Goal: Browse casually

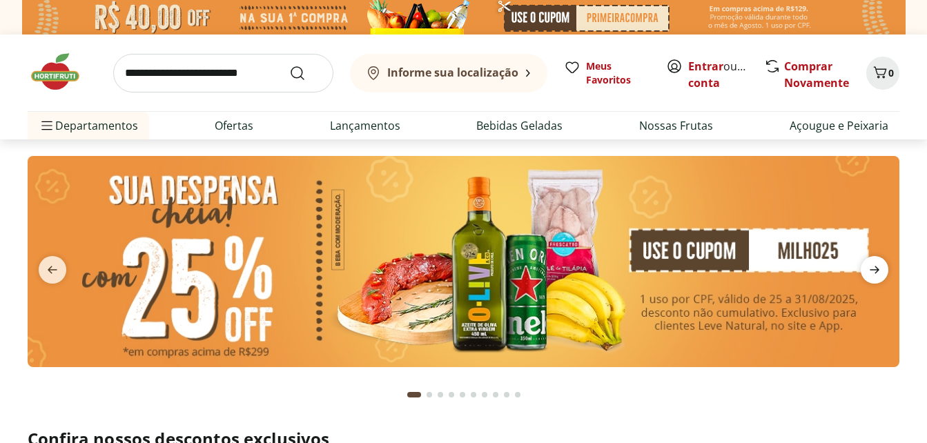
click at [874, 267] on icon "next" at bounding box center [875, 270] width 17 height 17
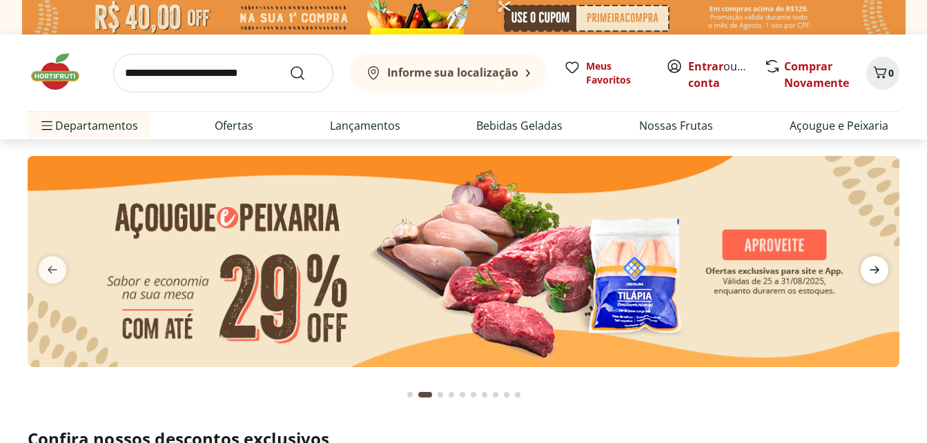
click at [873, 264] on icon "next" at bounding box center [875, 270] width 17 height 17
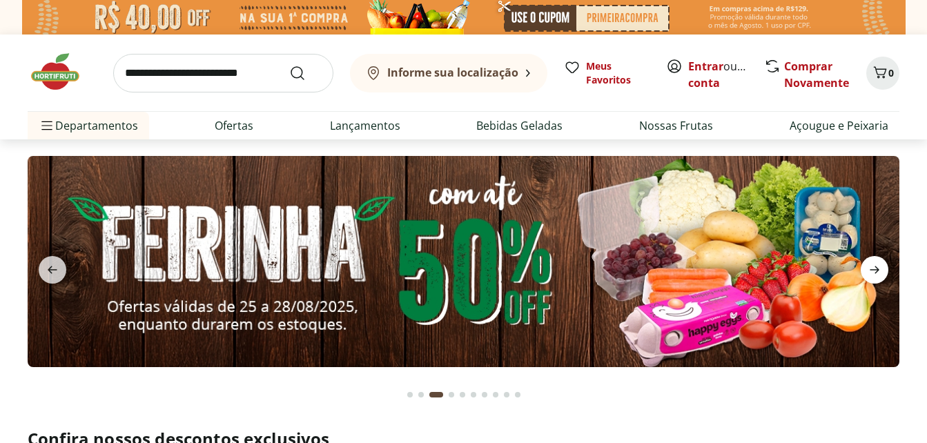
click at [870, 262] on icon "next" at bounding box center [875, 270] width 17 height 17
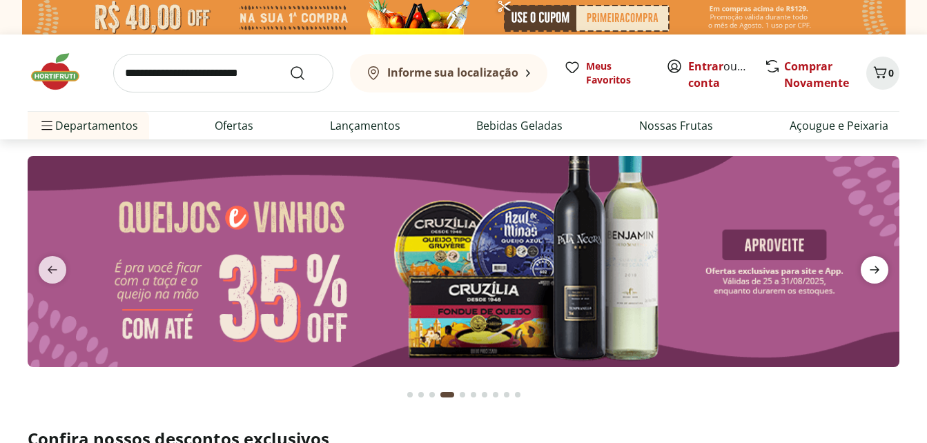
click at [869, 262] on icon "next" at bounding box center [875, 270] width 17 height 17
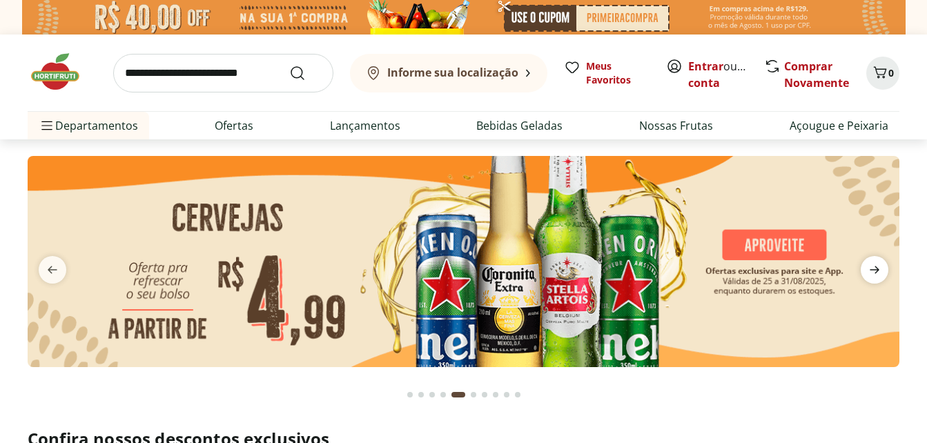
click at [869, 262] on icon "next" at bounding box center [875, 270] width 17 height 17
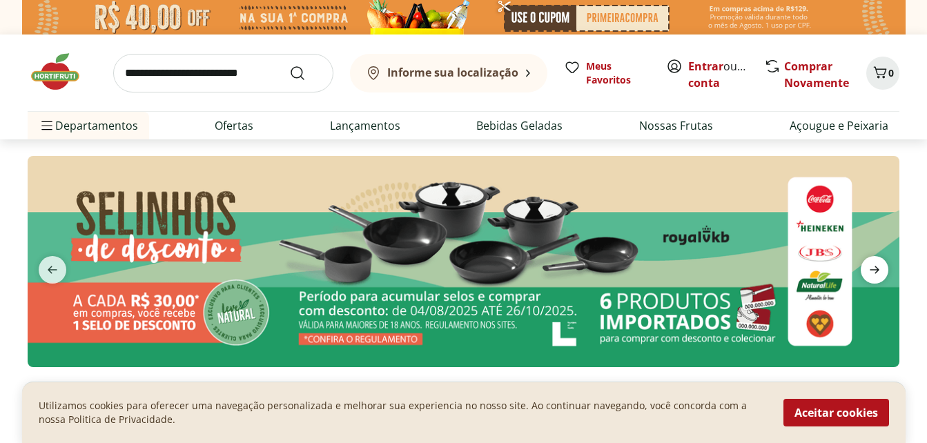
click at [869, 262] on icon "next" at bounding box center [875, 270] width 17 height 17
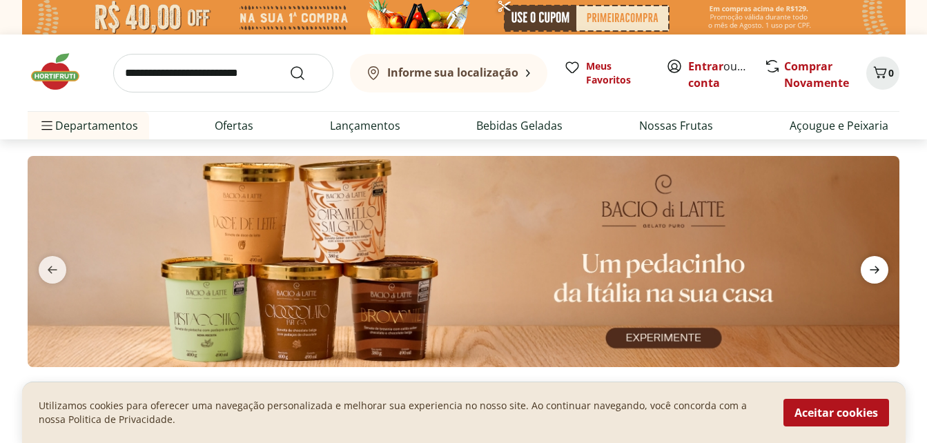
click at [869, 262] on icon "next" at bounding box center [875, 270] width 17 height 17
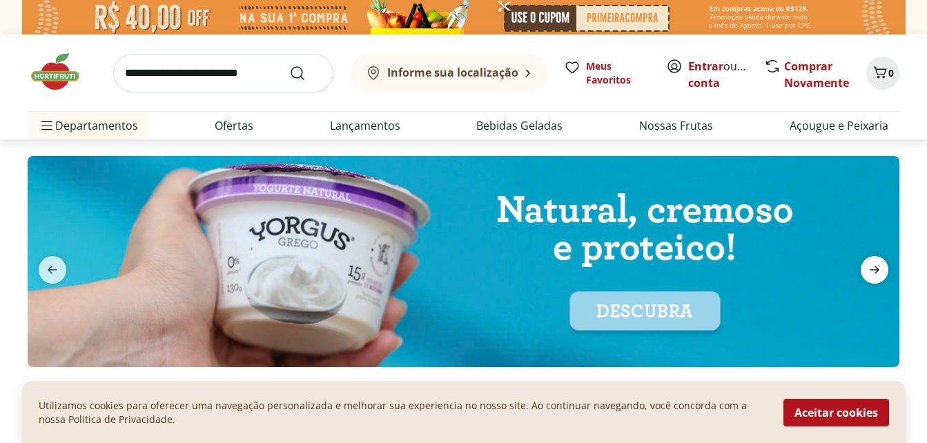
click at [871, 271] on icon "next" at bounding box center [875, 271] width 10 height 8
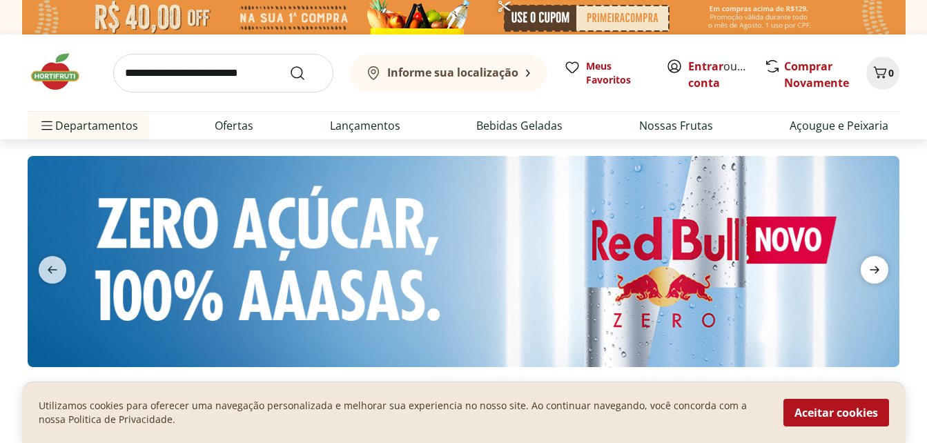
click at [871, 268] on icon "next" at bounding box center [875, 270] width 17 height 17
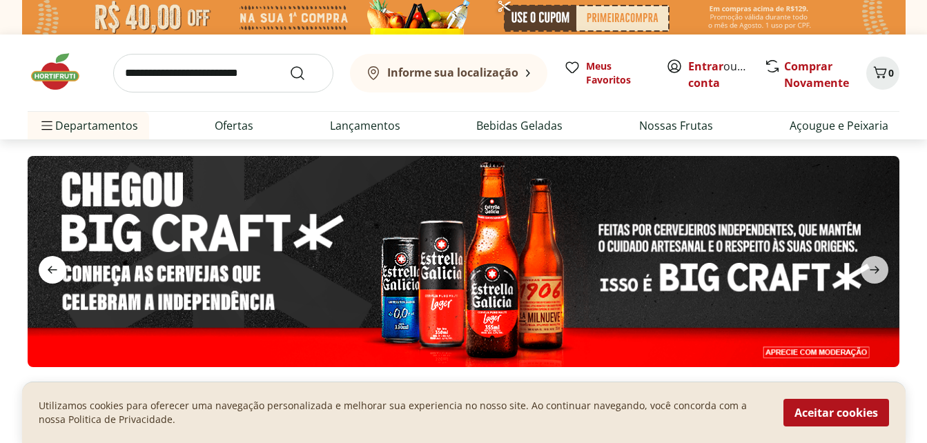
click at [46, 275] on icon "previous" at bounding box center [52, 270] width 17 height 17
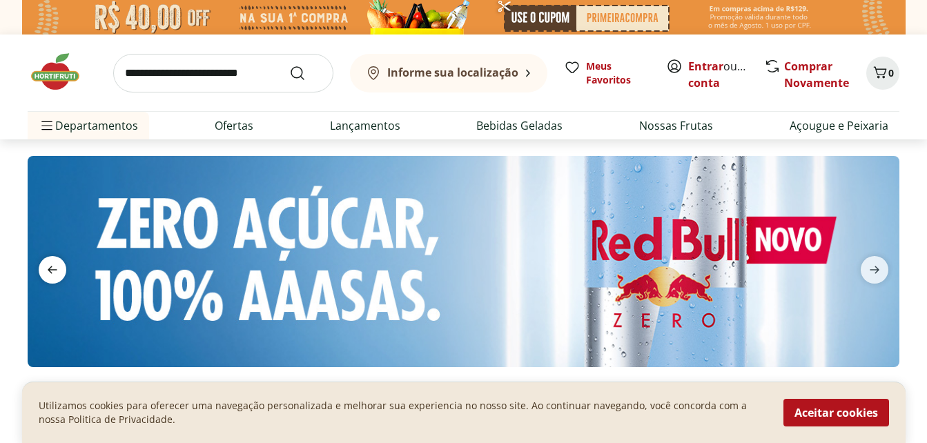
click at [48, 274] on icon "previous" at bounding box center [52, 270] width 17 height 17
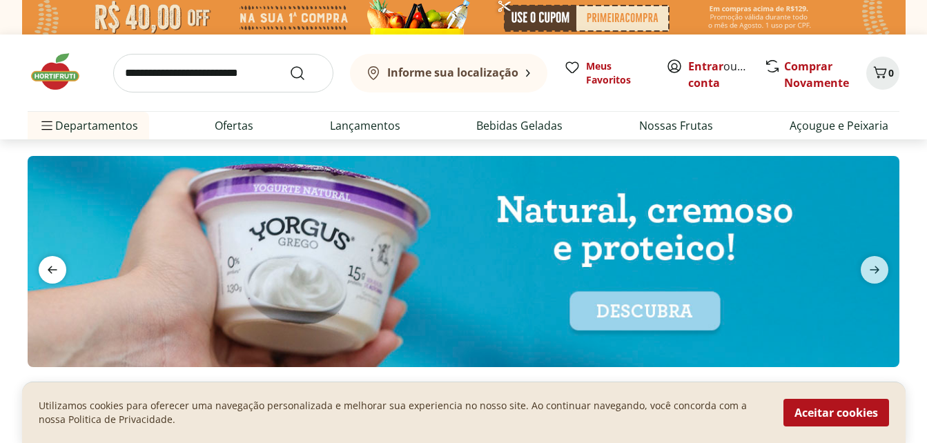
click at [48, 274] on icon "previous" at bounding box center [52, 270] width 17 height 17
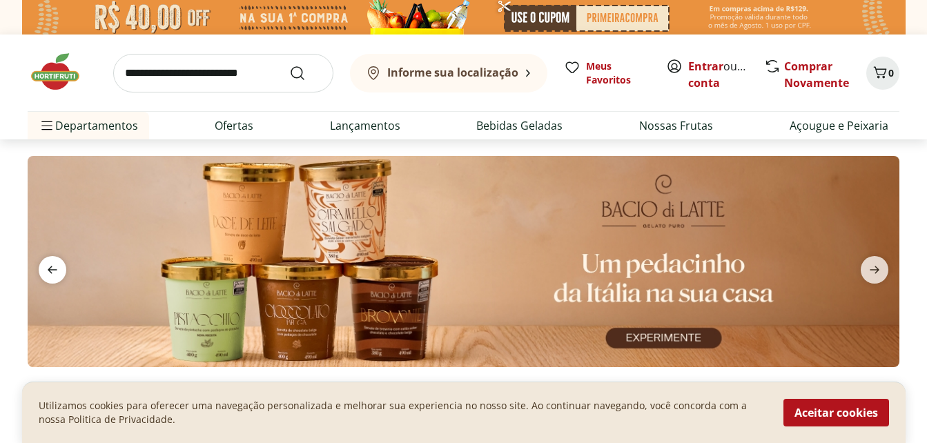
click at [48, 274] on icon "previous" at bounding box center [52, 270] width 17 height 17
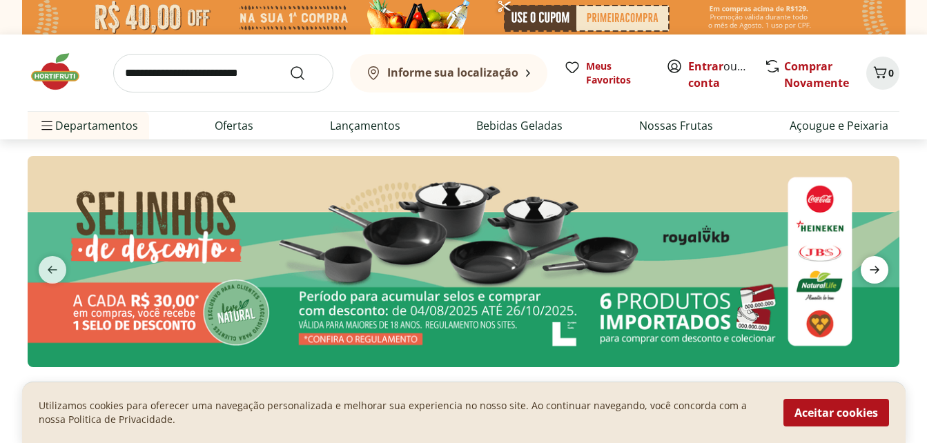
click at [872, 269] on icon "next" at bounding box center [875, 270] width 17 height 17
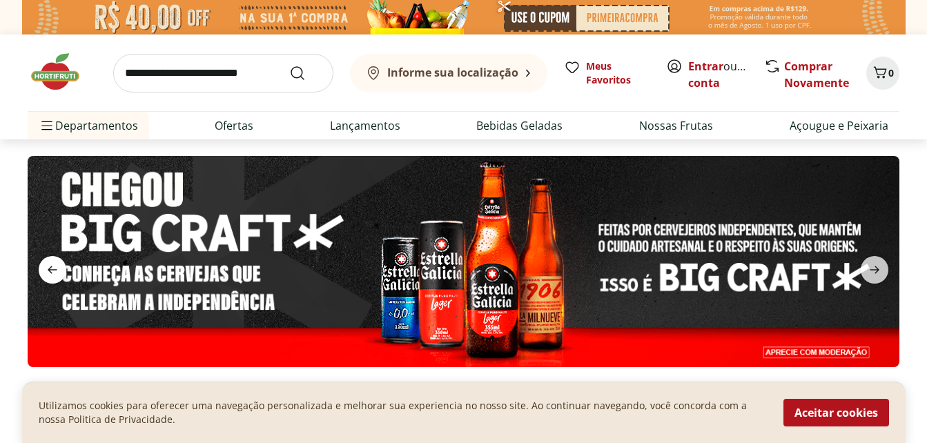
click at [64, 264] on span "previous" at bounding box center [53, 270] width 28 height 28
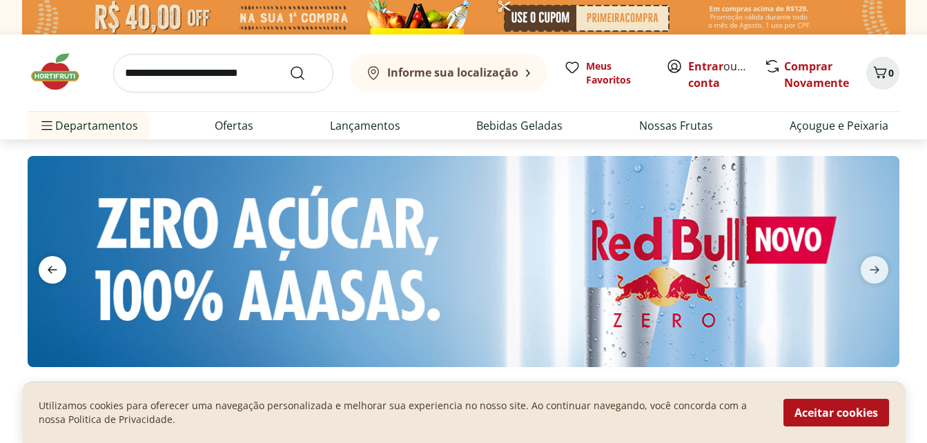
click at [64, 264] on span "previous" at bounding box center [53, 270] width 28 height 28
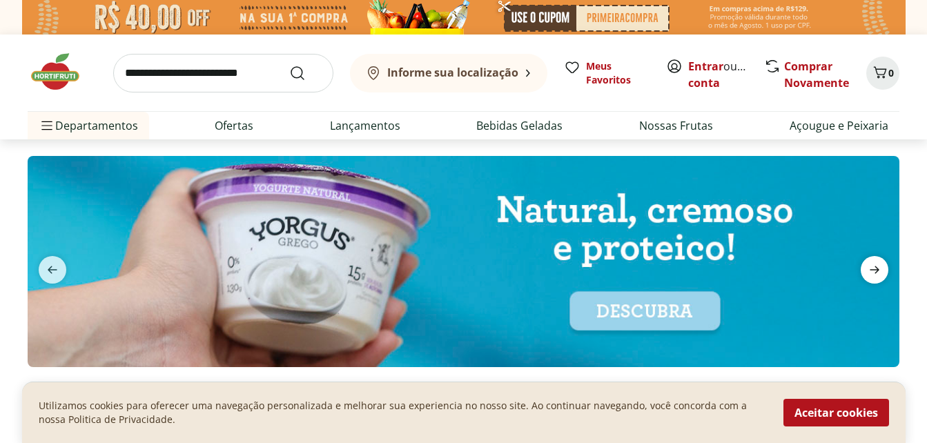
click at [878, 271] on icon "next" at bounding box center [875, 271] width 10 height 8
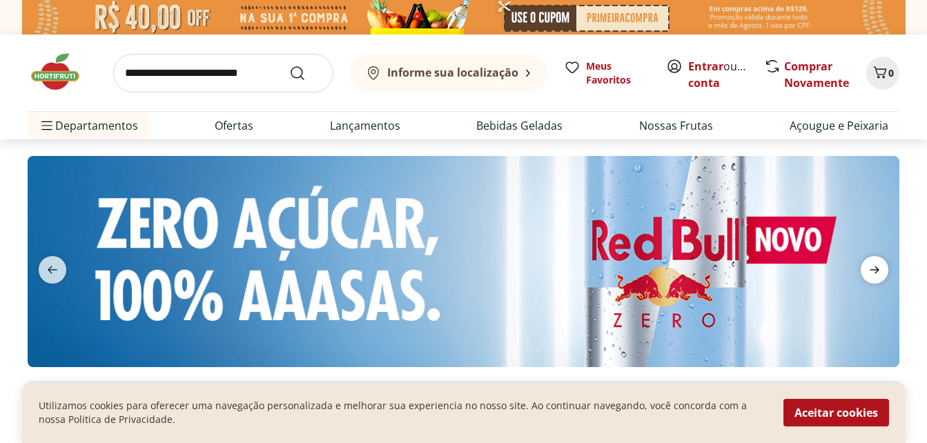
click at [878, 269] on icon "next" at bounding box center [875, 271] width 10 height 8
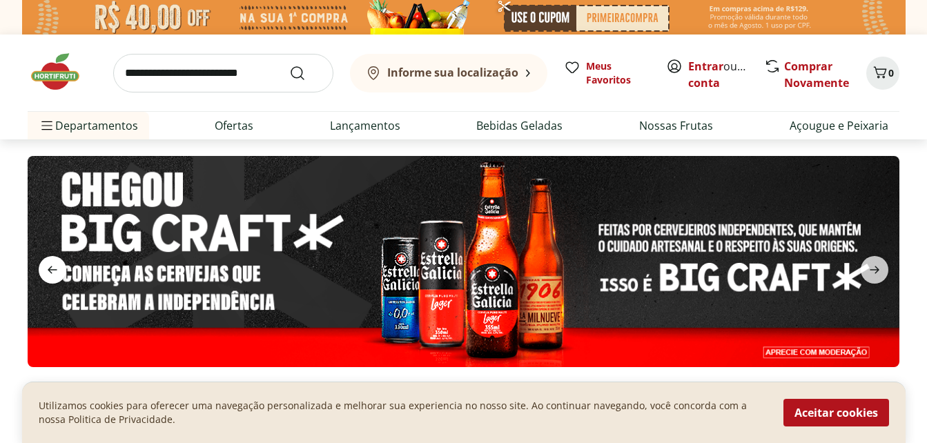
click at [48, 271] on icon "previous" at bounding box center [53, 271] width 10 height 8
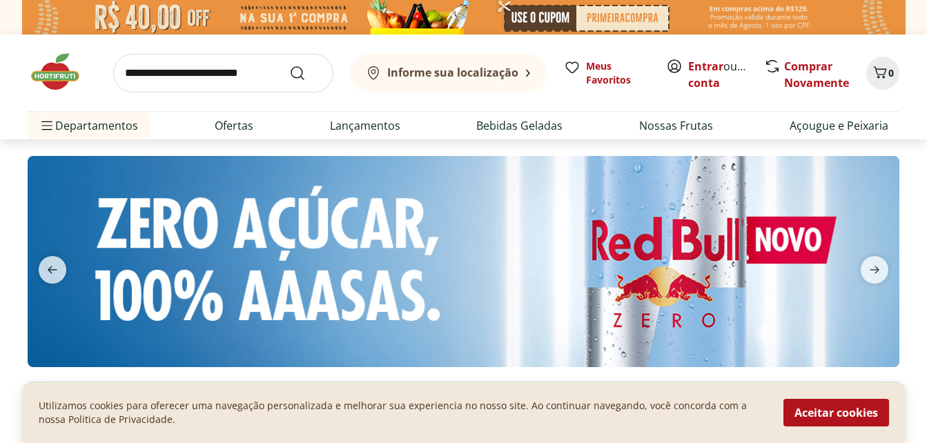
drag, startPoint x: 48, startPoint y: 271, endPoint x: 438, endPoint y: 147, distance: 409.5
click at [439, 145] on section at bounding box center [463, 275] width 927 height 272
click at [56, 269] on icon "previous" at bounding box center [52, 270] width 17 height 17
